Goal: Navigation & Orientation: Find specific page/section

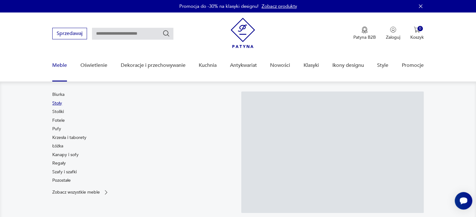
click at [58, 101] on link "Stoły" at bounding box center [57, 103] width 10 height 6
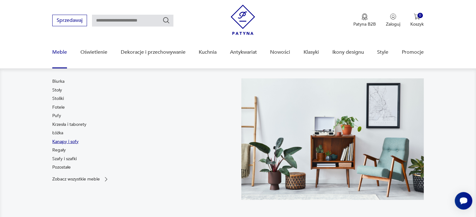
click at [63, 140] on link "Kanapy i sofy" at bounding box center [65, 142] width 26 height 6
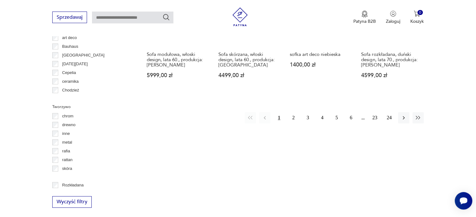
scroll to position [604, 0]
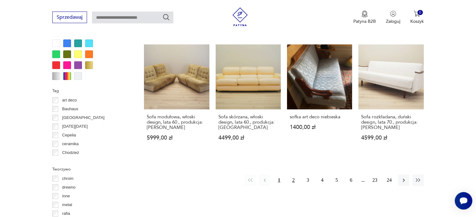
click at [292, 180] on button "2" at bounding box center [293, 180] width 11 height 11
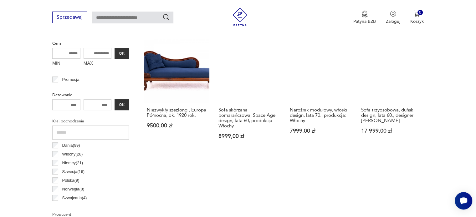
scroll to position [178, 0]
